Goal: Browse casually: Explore the website without a specific task or goal

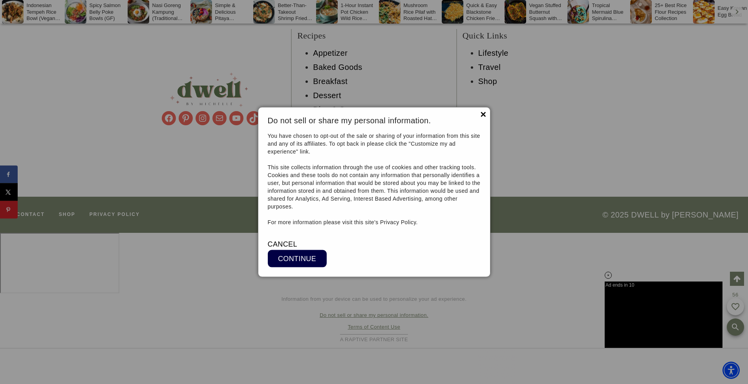
scroll to position [8723, 0]
